Goal: Transaction & Acquisition: Purchase product/service

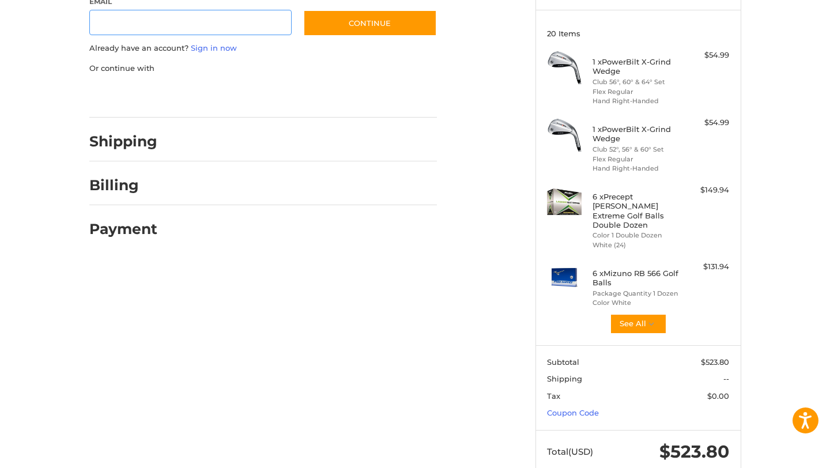
scroll to position [159, 0]
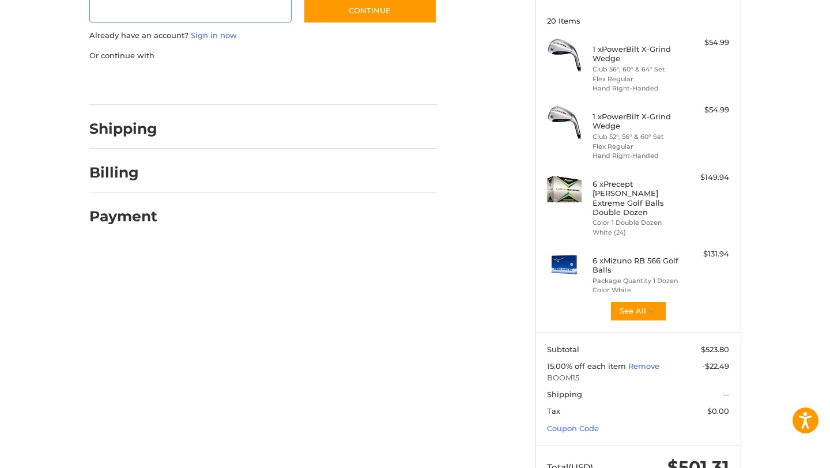
scroll to position [158, 0]
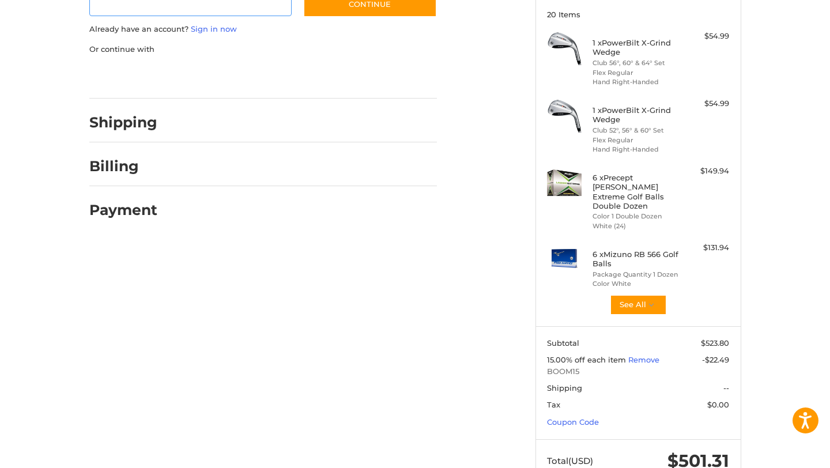
click at [625, 294] on button "See All" at bounding box center [637, 304] width 57 height 21
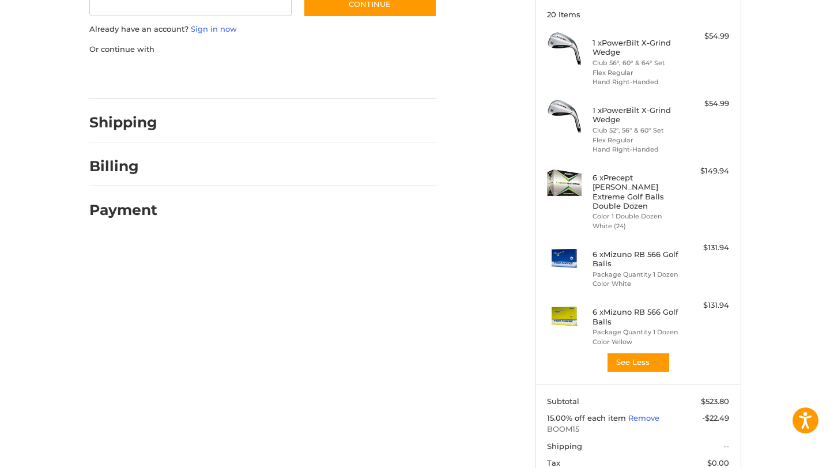
click at [606, 195] on h4 "6 x Precept [PERSON_NAME] Extreme Golf Balls Double Dozen" at bounding box center [636, 191] width 88 height 37
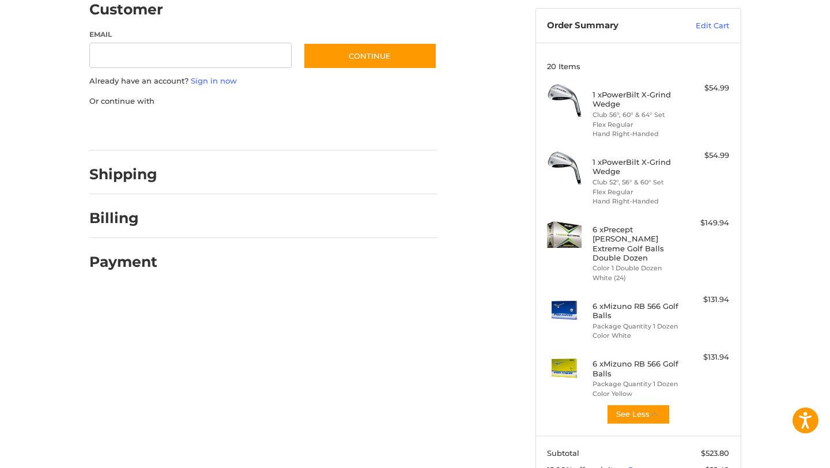
scroll to position [109, 0]
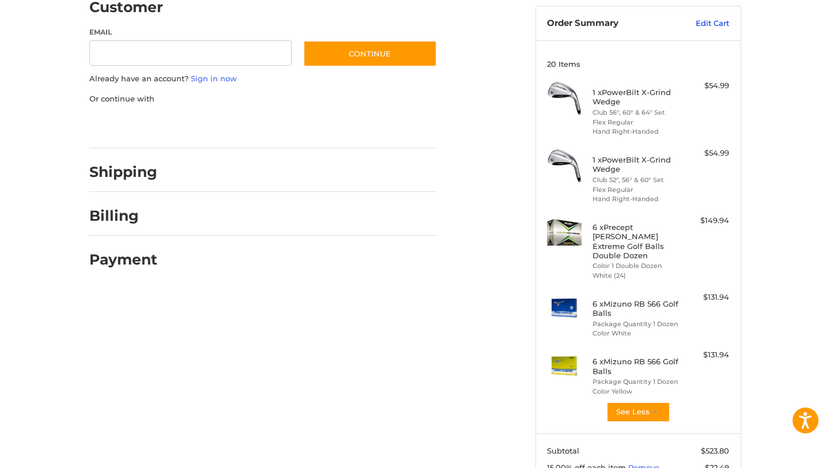
click at [698, 27] on link "Edit Cart" at bounding box center [700, 24] width 58 height 12
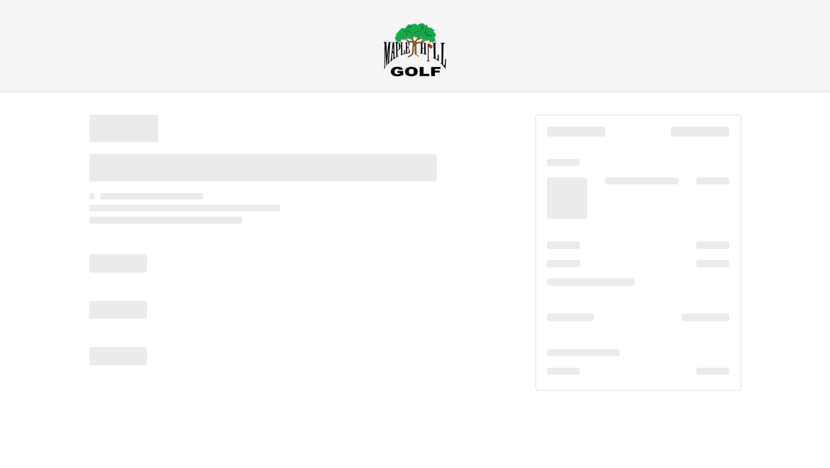
click at [10, 85] on header "Checkout" at bounding box center [415, 46] width 830 height 92
